Goal: Information Seeking & Learning: Learn about a topic

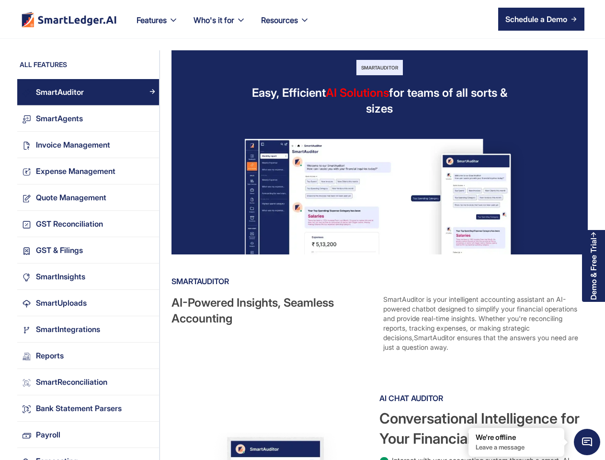
click at [302, 230] on img at bounding box center [379, 187] width 333 height 133
click at [356, 19] on nav "Features Our Features SmartLedger AI For Enhanced Financial Management SmartAud…" at bounding box center [356, 19] width 455 height 38
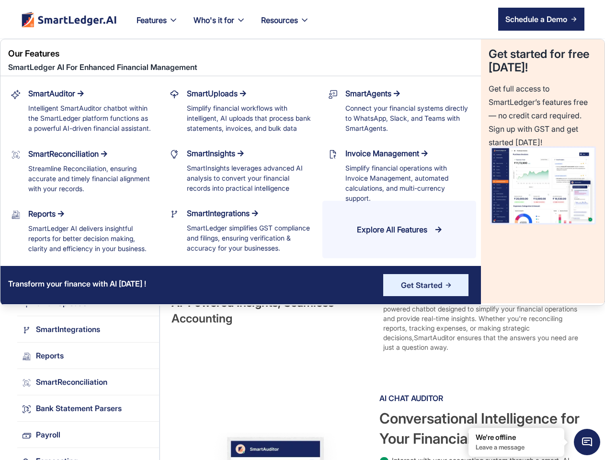
click at [158, 26] on div "Features" at bounding box center [151, 19] width 30 height 13
click at [220, 26] on div "Who's it for" at bounding box center [213, 19] width 41 height 13
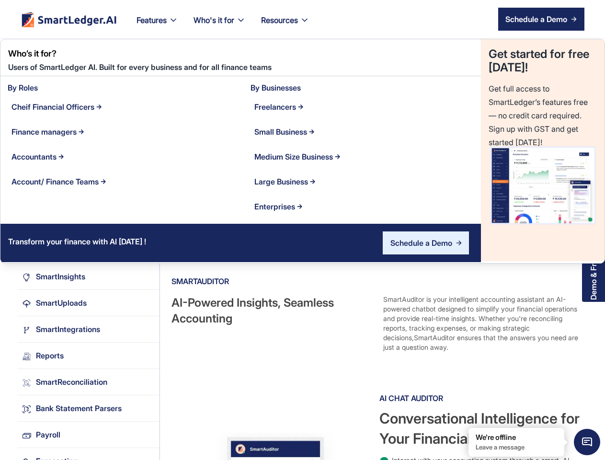
click at [286, 26] on div "Resources" at bounding box center [279, 19] width 37 height 13
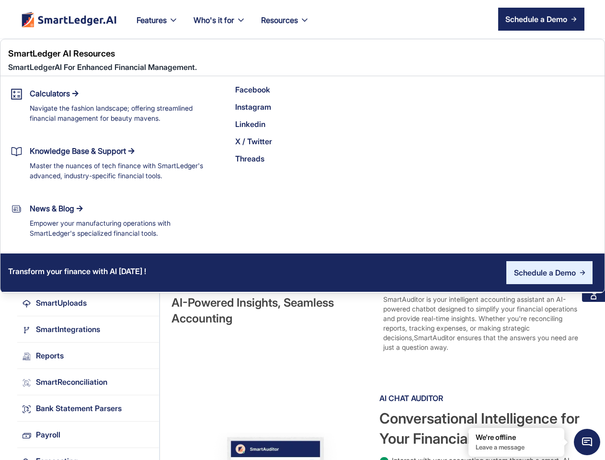
click at [541, 19] on div "Schedule a Demo" at bounding box center [536, 18] width 62 height 11
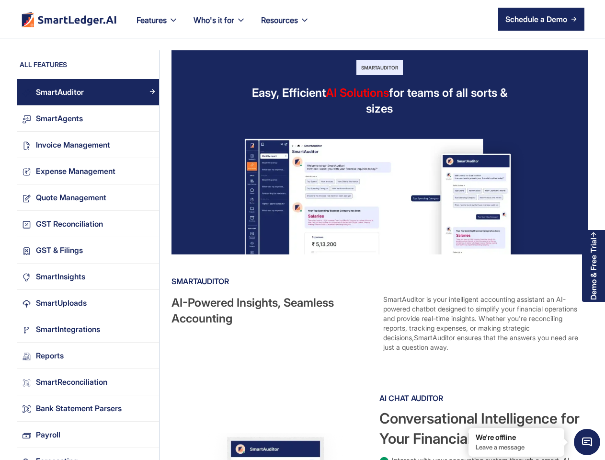
click at [587, 442] on span "Minimize live chat window" at bounding box center [586, 441] width 35 height 35
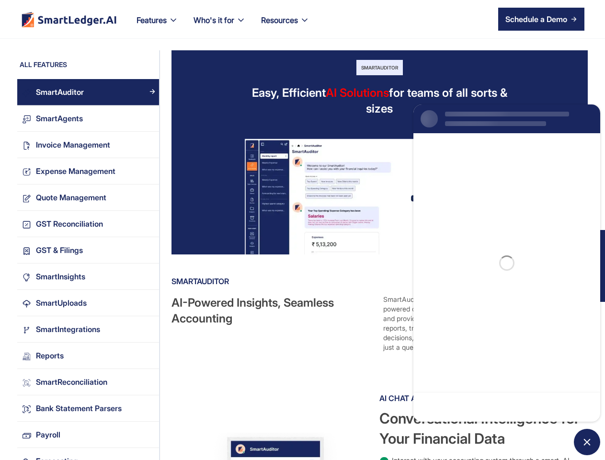
click at [469, 428] on div "Conversational Intelligence for Your Financial Data" at bounding box center [483, 428] width 208 height 40
